Goal: Find specific page/section: Find specific page/section

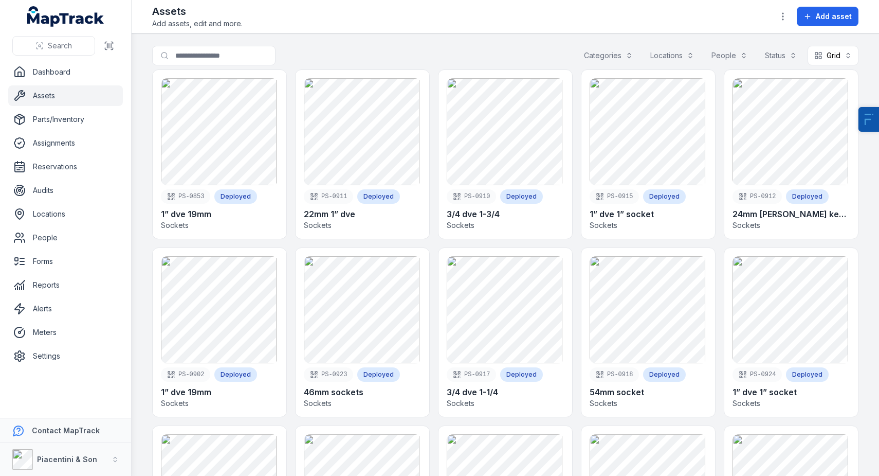
click at [593, 47] on div "Categories" at bounding box center [608, 56] width 62 height 20
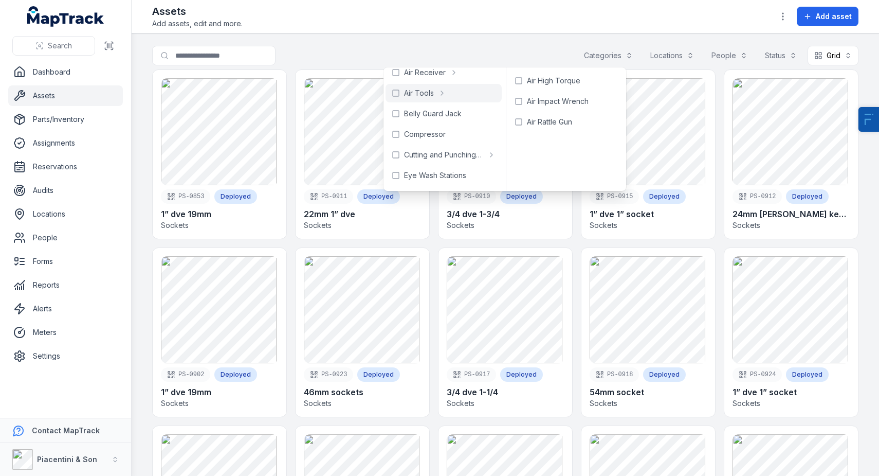
scroll to position [20, 0]
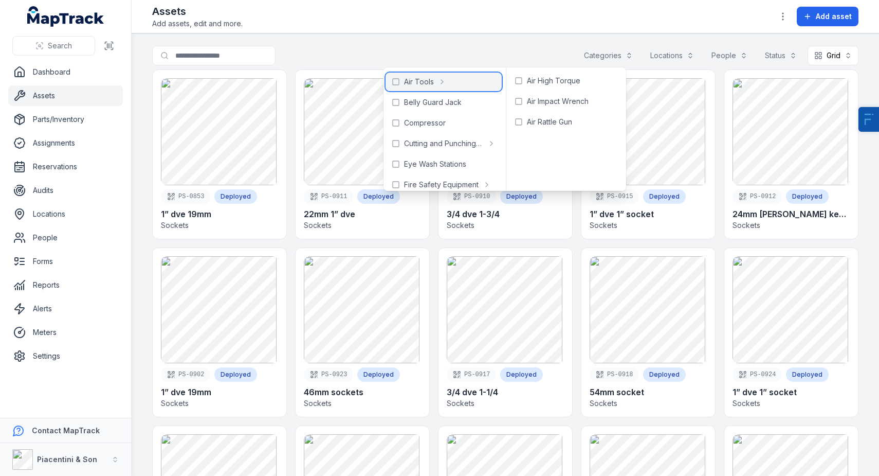
click at [431, 84] on span "Air Tools" at bounding box center [419, 82] width 30 height 10
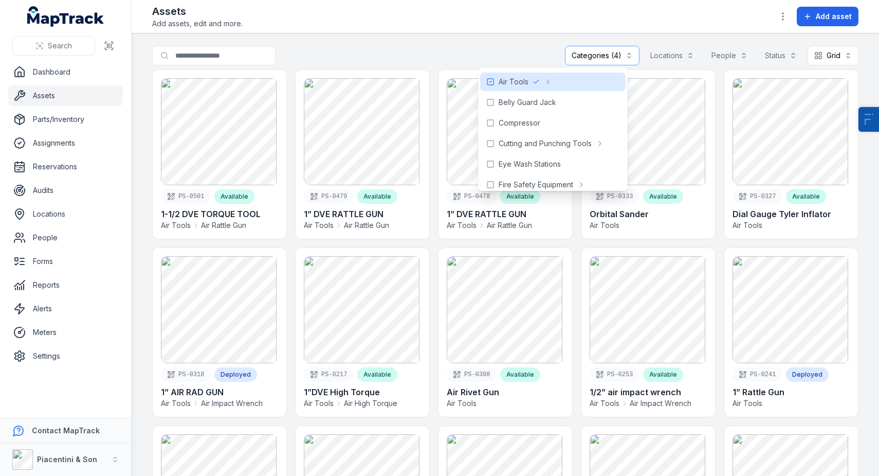
click at [451, 25] on div "Assets Add assets, edit and more. Add asset" at bounding box center [505, 16] width 706 height 25
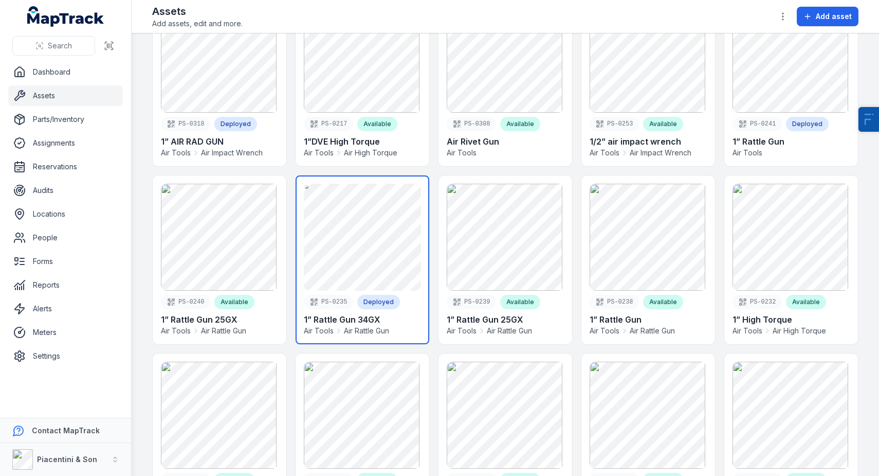
scroll to position [263, 0]
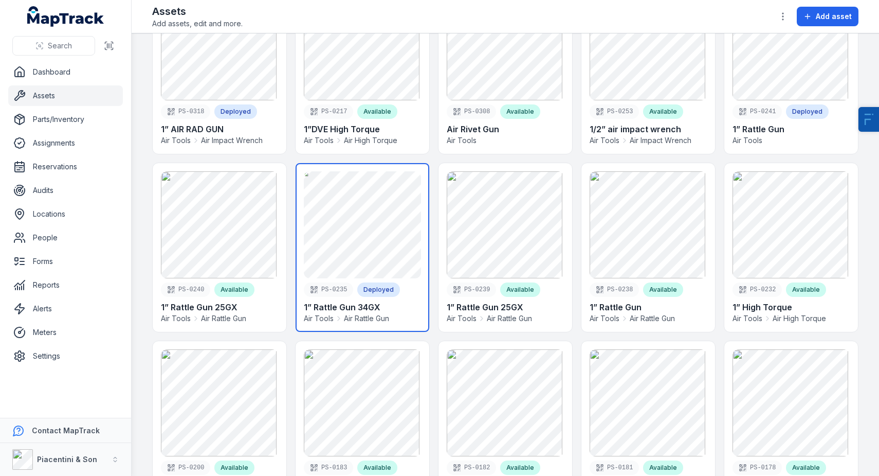
click at [355, 218] on link at bounding box center [363, 247] width 134 height 169
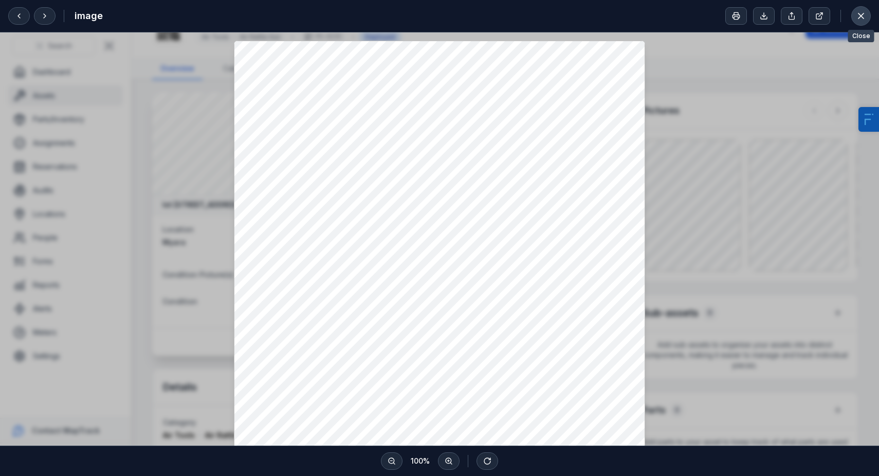
click at [858, 21] on icon at bounding box center [861, 16] width 10 height 10
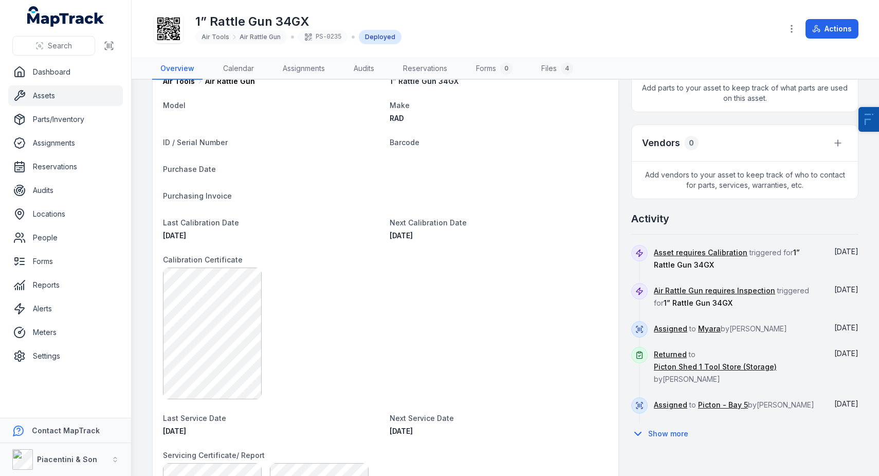
scroll to position [356, 0]
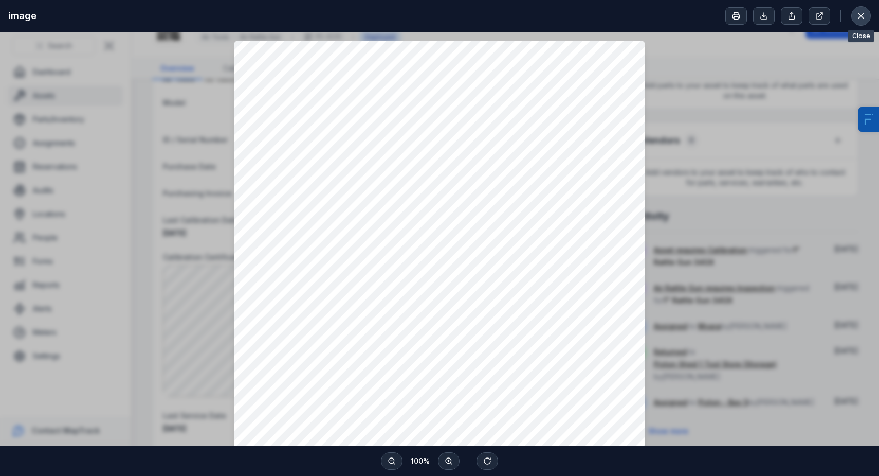
click at [856, 14] on icon at bounding box center [861, 16] width 10 height 10
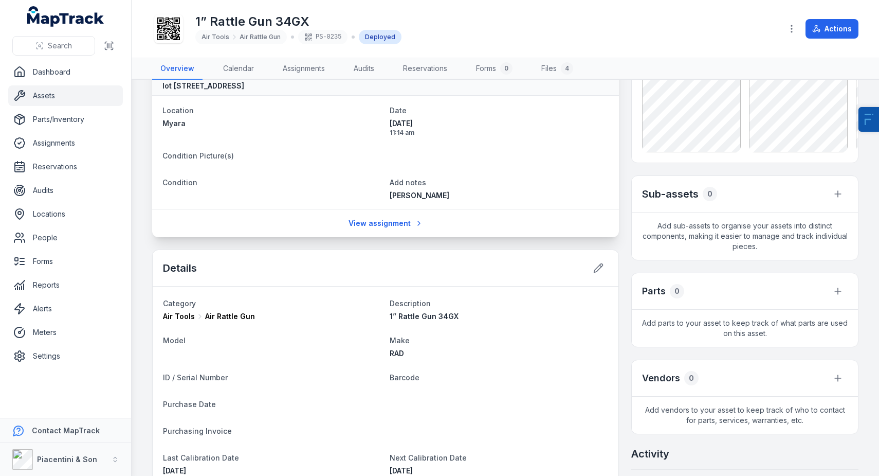
scroll to position [0, 0]
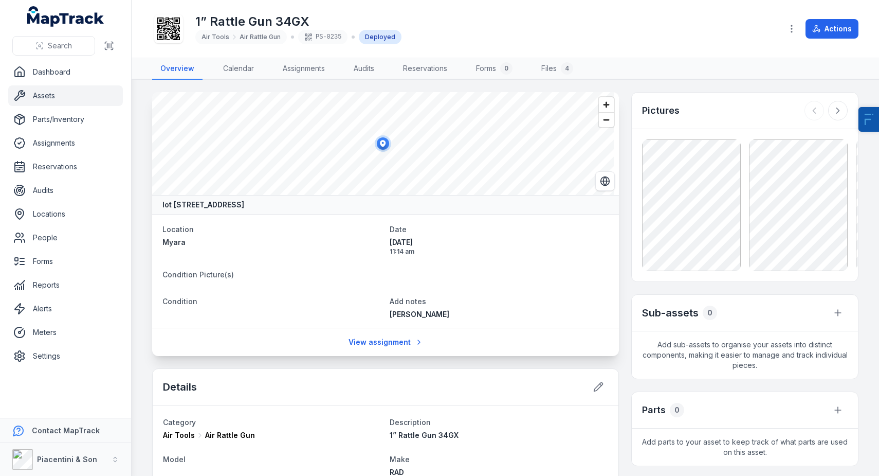
drag, startPoint x: 369, startPoint y: 230, endPoint x: 378, endPoint y: 235, distance: 9.9
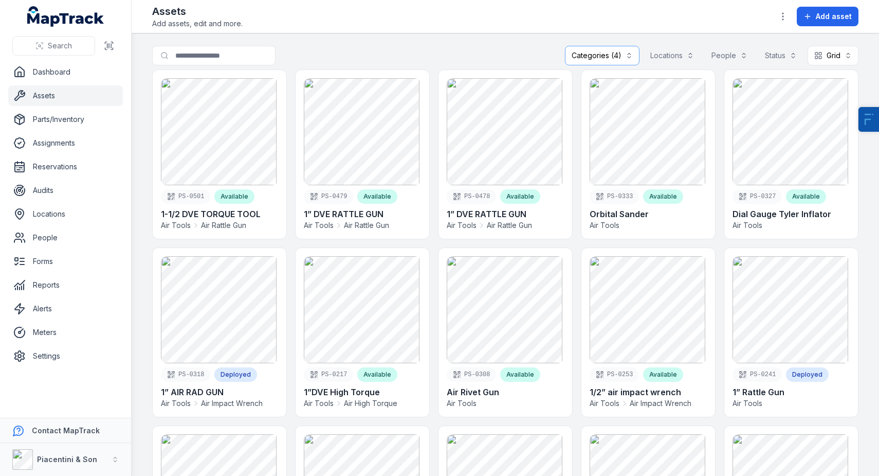
click at [583, 55] on div "Categories (4)" at bounding box center [602, 56] width 75 height 20
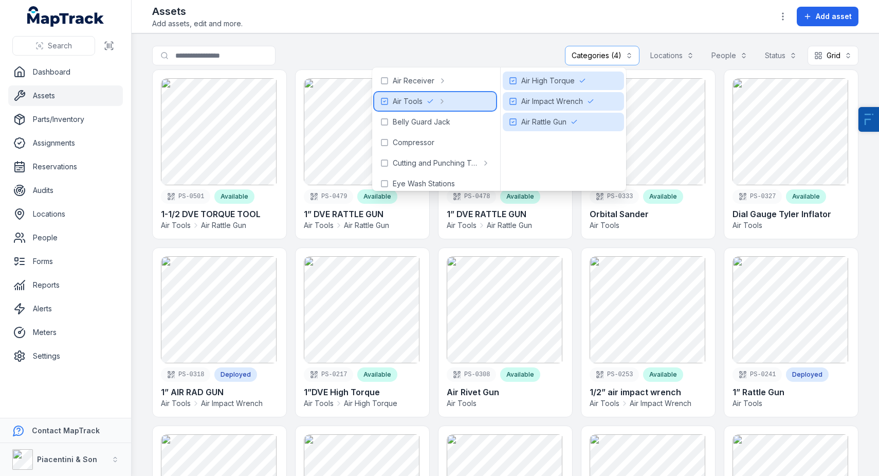
click at [389, 103] on div "Air Tools" at bounding box center [435, 101] width 122 height 19
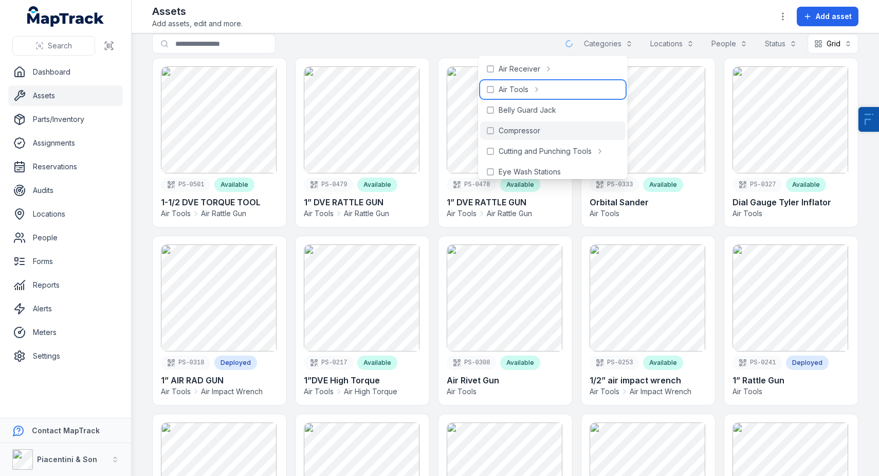
scroll to position [13, 0]
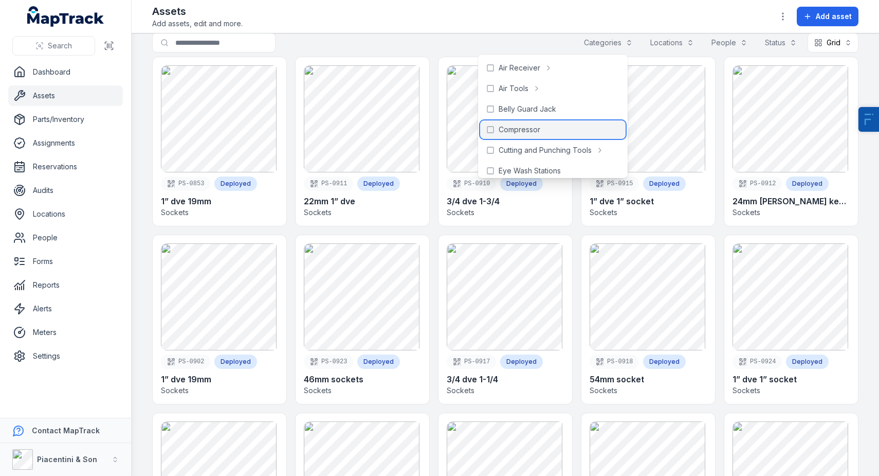
click at [514, 127] on span "Compressor" at bounding box center [520, 129] width 42 height 10
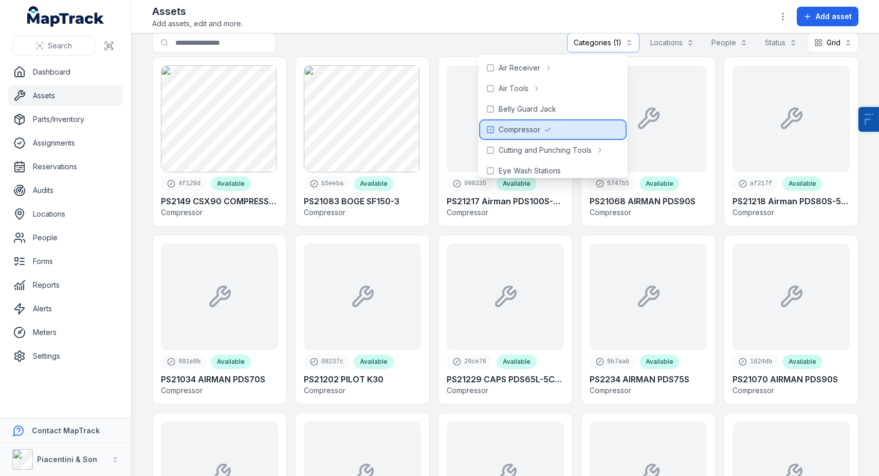
click at [514, 127] on span "Compressor" at bounding box center [520, 129] width 42 height 10
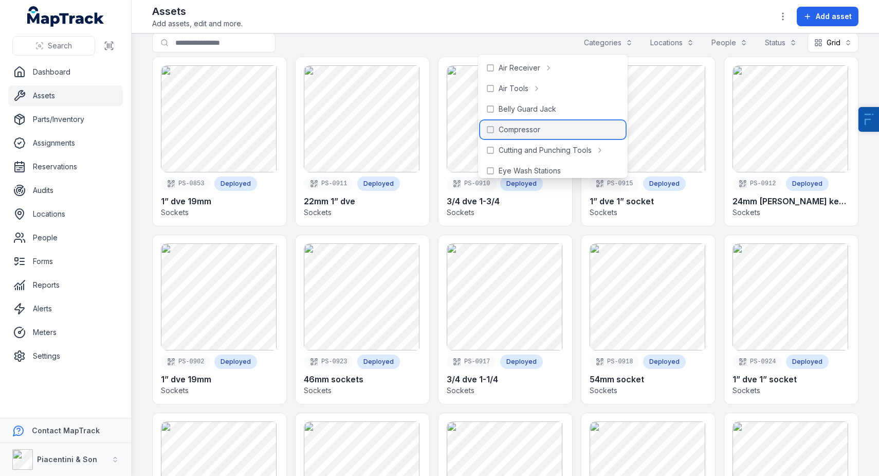
click at [514, 127] on span "Compressor" at bounding box center [520, 129] width 42 height 10
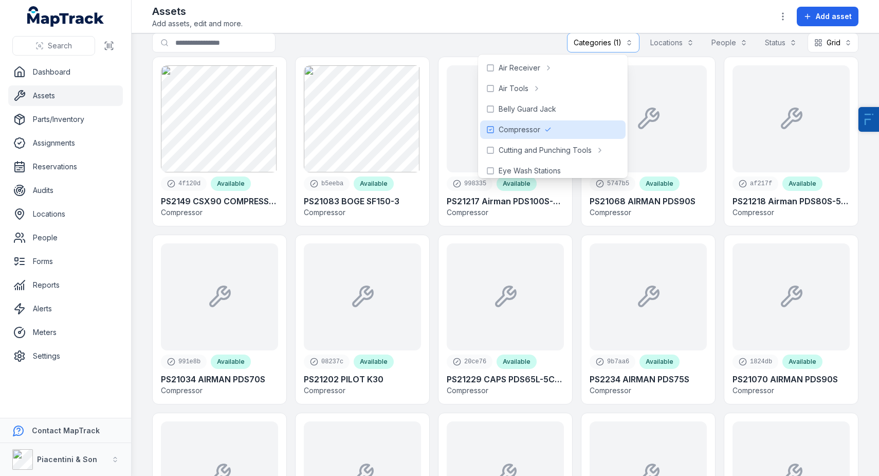
click at [409, 14] on div "Assets Add assets, edit and more. Add asset" at bounding box center [505, 16] width 706 height 25
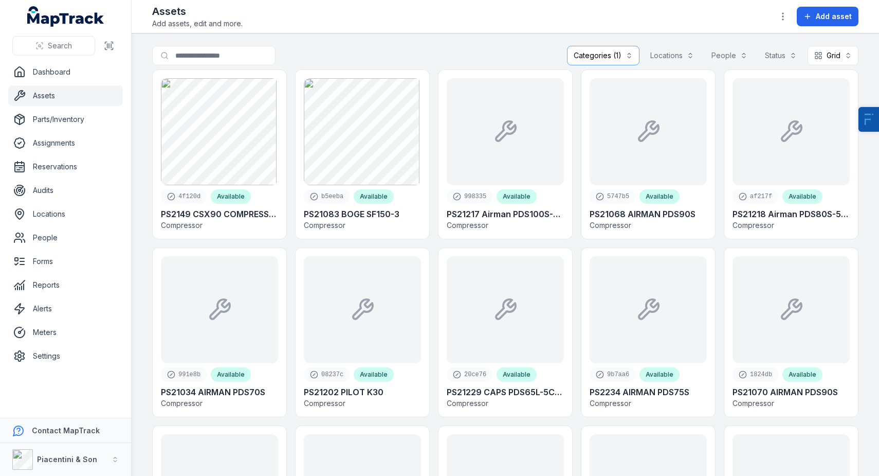
click at [614, 52] on div "Categories (1)" at bounding box center [603, 56] width 72 height 20
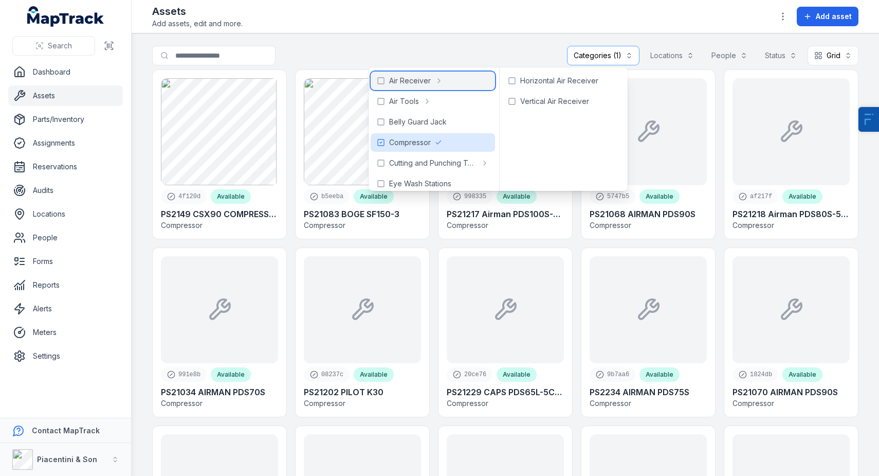
click at [426, 83] on span "Air Receiver" at bounding box center [410, 81] width 42 height 10
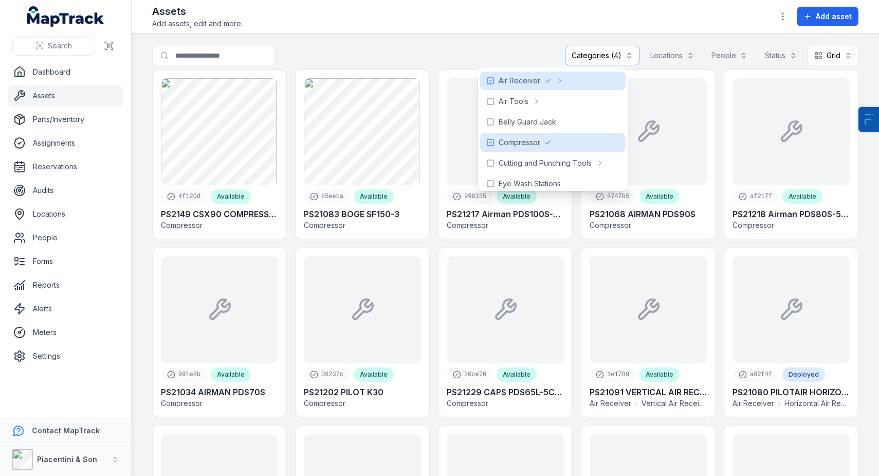
click at [461, 59] on div "**********" at bounding box center [505, 58] width 706 height 24
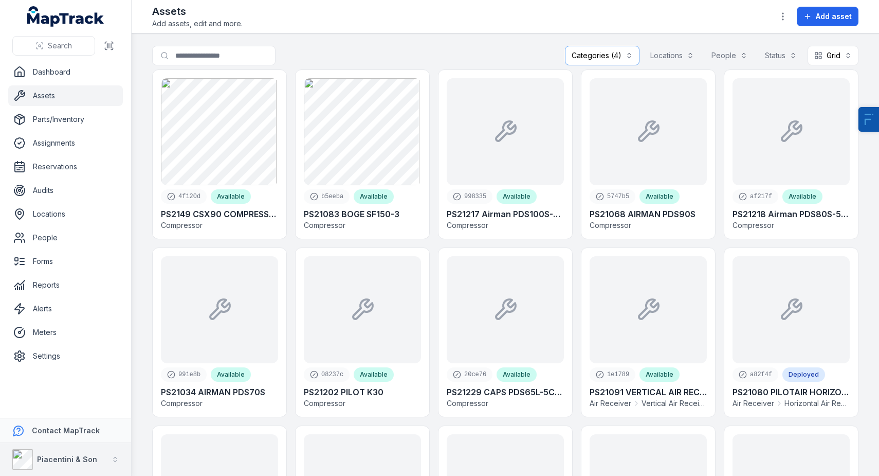
click at [64, 454] on div "Piacentini & Son" at bounding box center [54, 459] width 85 height 21
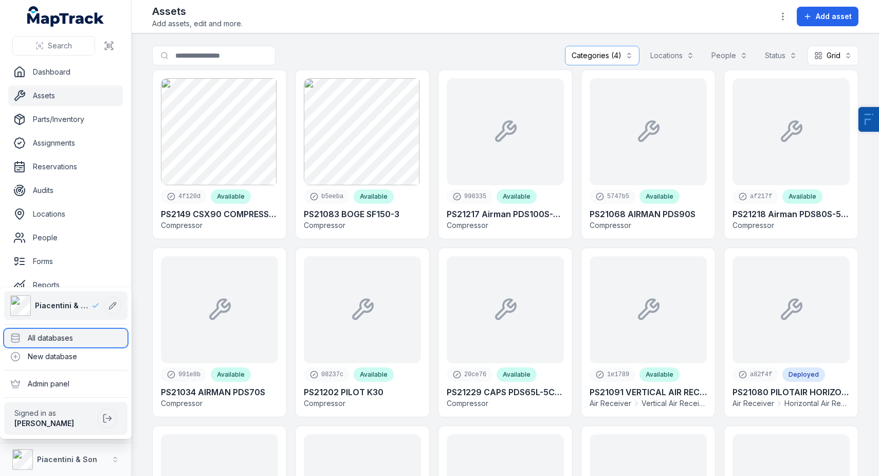
click at [79, 337] on div "All databases" at bounding box center [65, 338] width 123 height 19
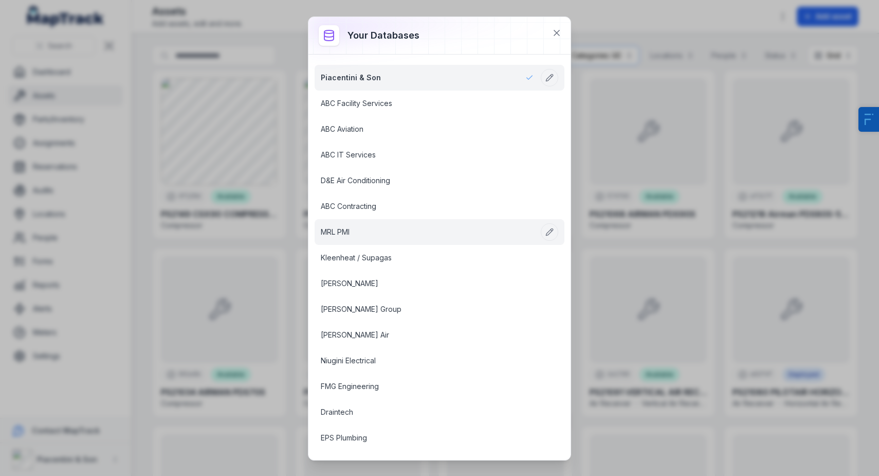
click at [338, 229] on link "MRL PMI" at bounding box center [427, 232] width 213 height 10
